Goal: Check status: Check status

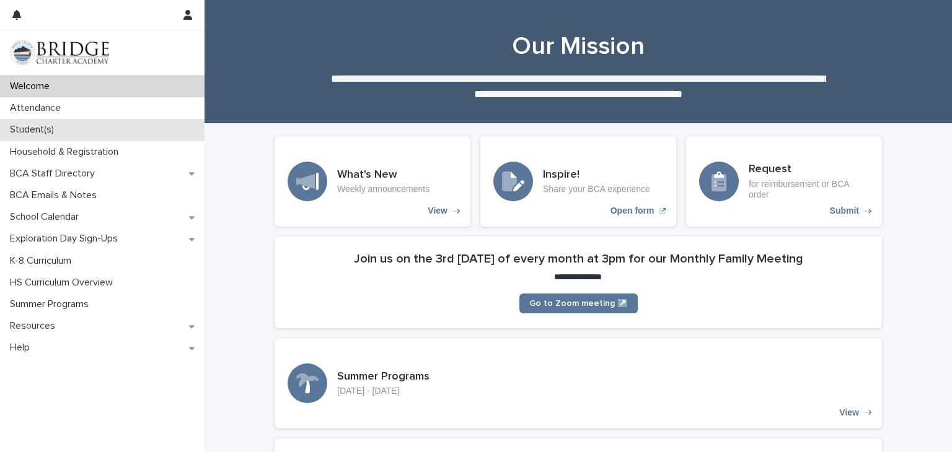
click at [108, 123] on div "Student(s)" at bounding box center [102, 130] width 204 height 22
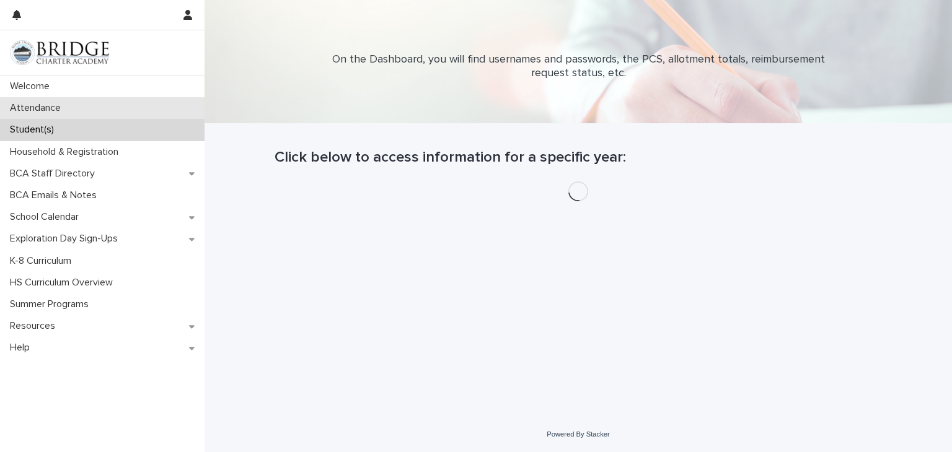
click at [106, 99] on div "Attendance" at bounding box center [102, 108] width 204 height 22
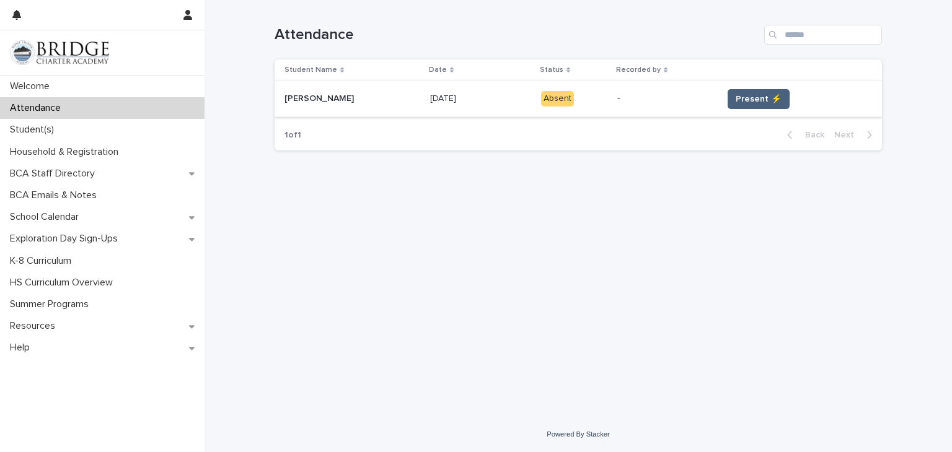
click at [747, 93] on span "Present ⚡" at bounding box center [758, 99] width 46 height 12
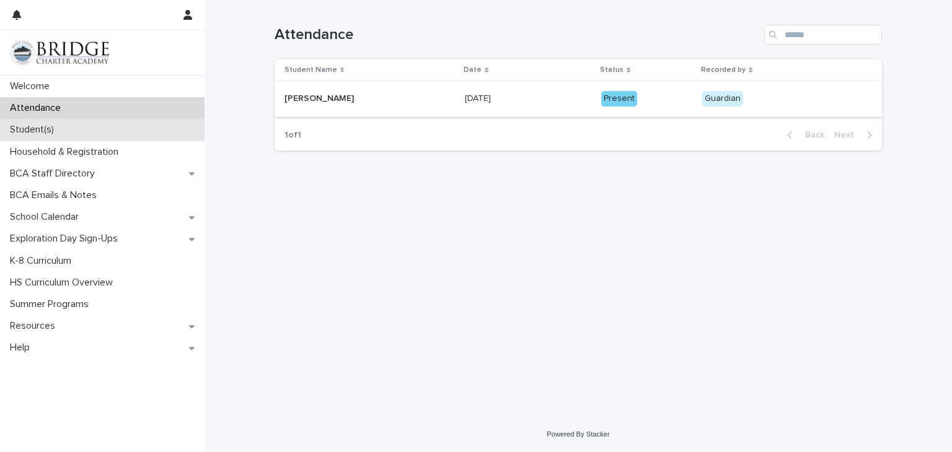
click at [162, 136] on div "Student(s)" at bounding box center [102, 130] width 204 height 22
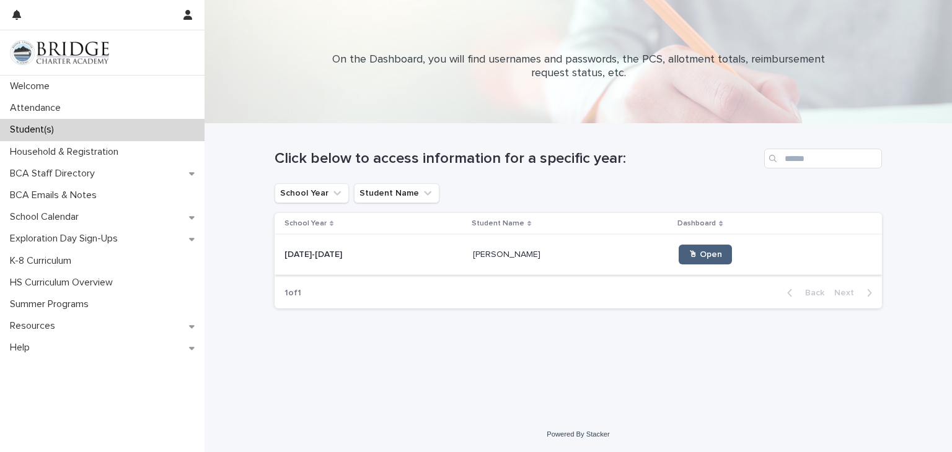
click at [683, 248] on link "🖱 Open" at bounding box center [704, 255] width 53 height 20
click at [696, 250] on span "🖱 Open" at bounding box center [704, 254] width 33 height 9
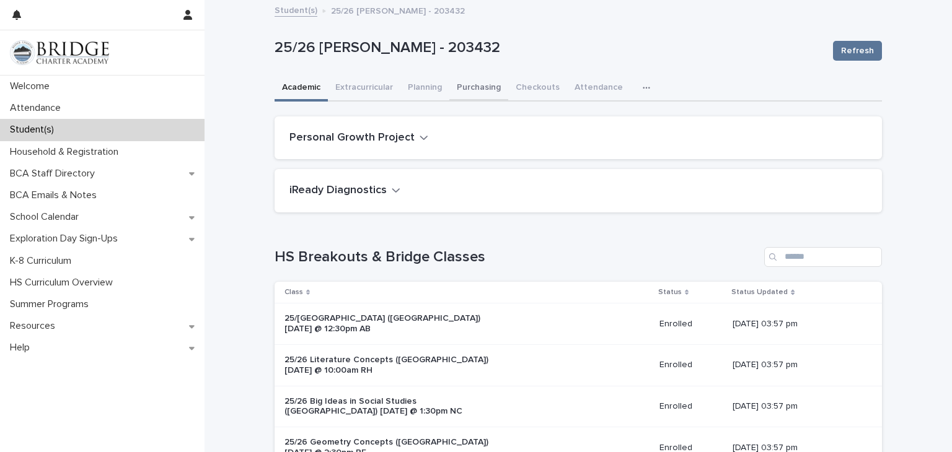
click at [468, 90] on button "Purchasing" at bounding box center [478, 89] width 59 height 26
